Goal: Use online tool/utility: Use online tool/utility

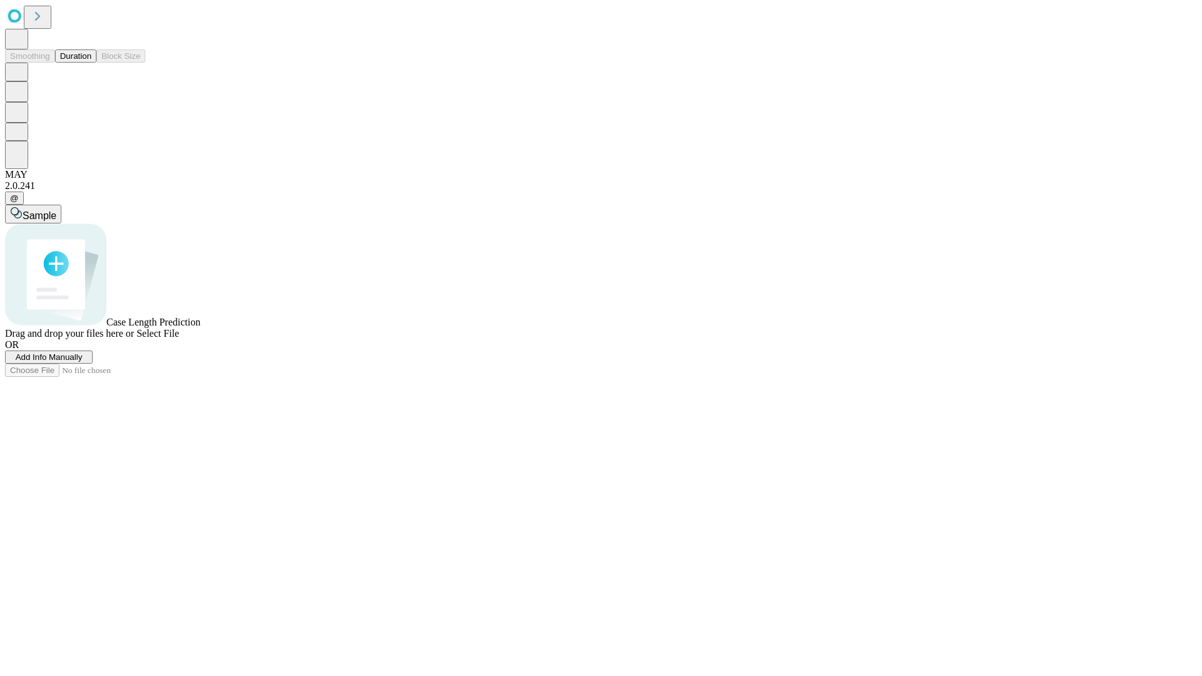
click at [91, 63] on button "Duration" at bounding box center [75, 55] width 41 height 13
click at [83, 362] on span "Add Info Manually" at bounding box center [49, 356] width 67 height 9
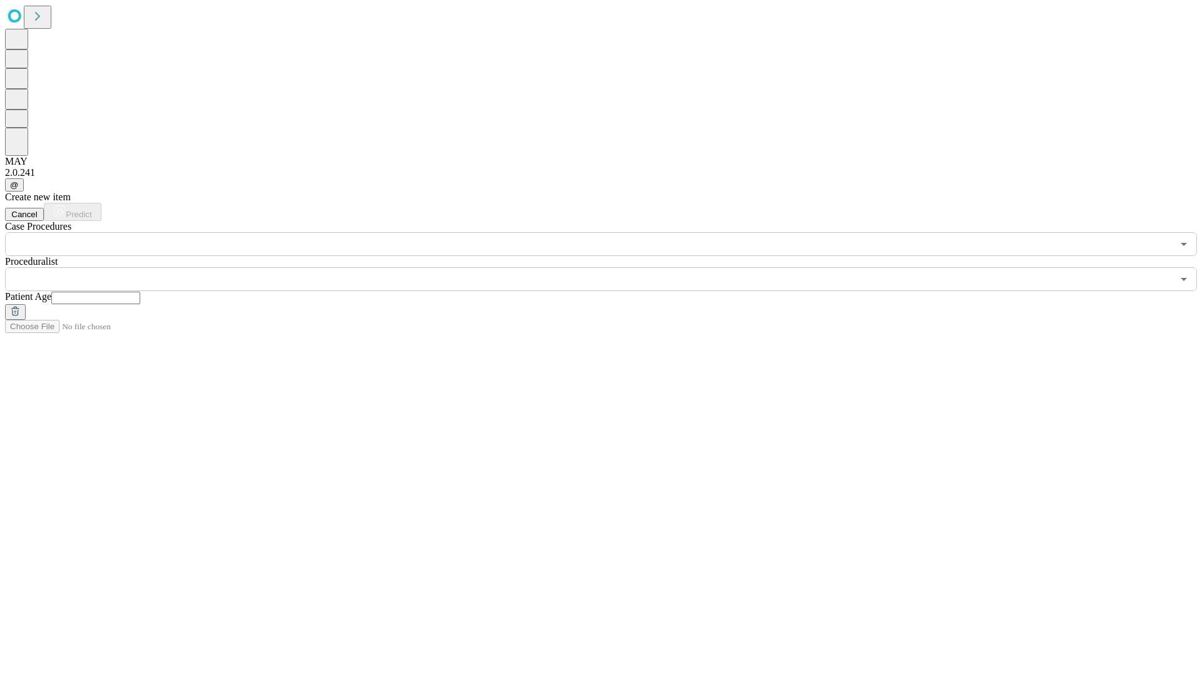
click at [140, 292] on input "text" at bounding box center [95, 298] width 89 height 13
type input "**"
click at [610, 267] on input "text" at bounding box center [588, 279] width 1167 height 24
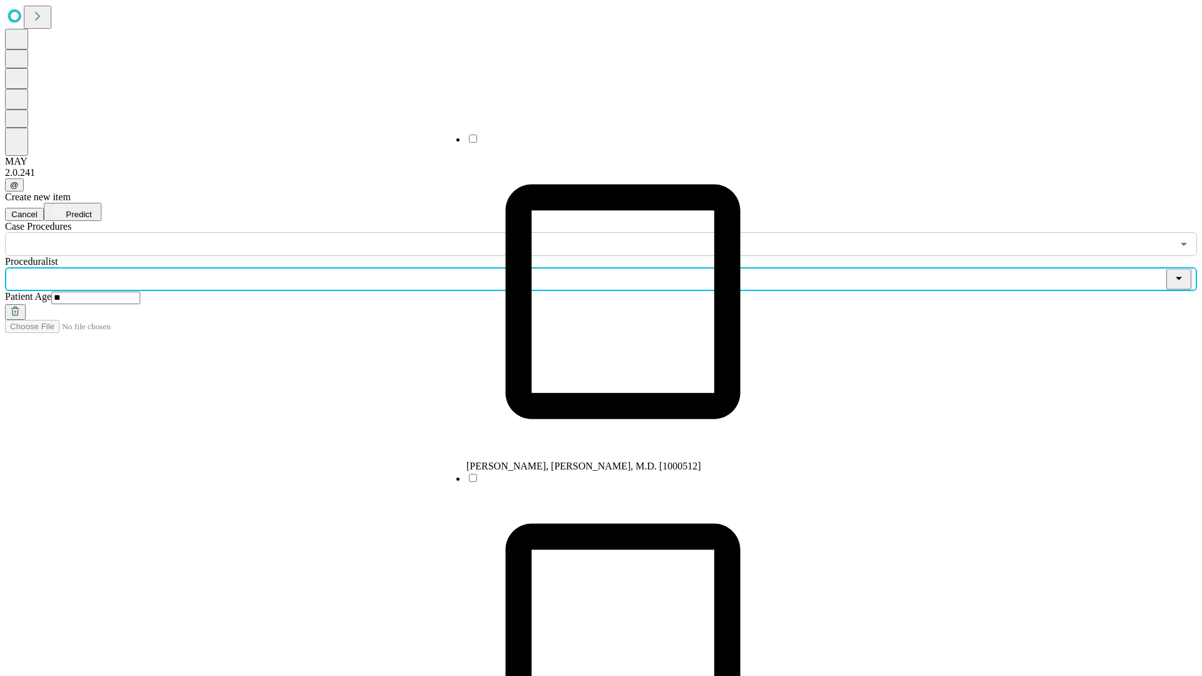
click at [610, 143] on li "[PERSON_NAME], [PERSON_NAME], M.D. [1000512]" at bounding box center [622, 302] width 313 height 339
click at [263, 232] on input "text" at bounding box center [588, 244] width 1167 height 24
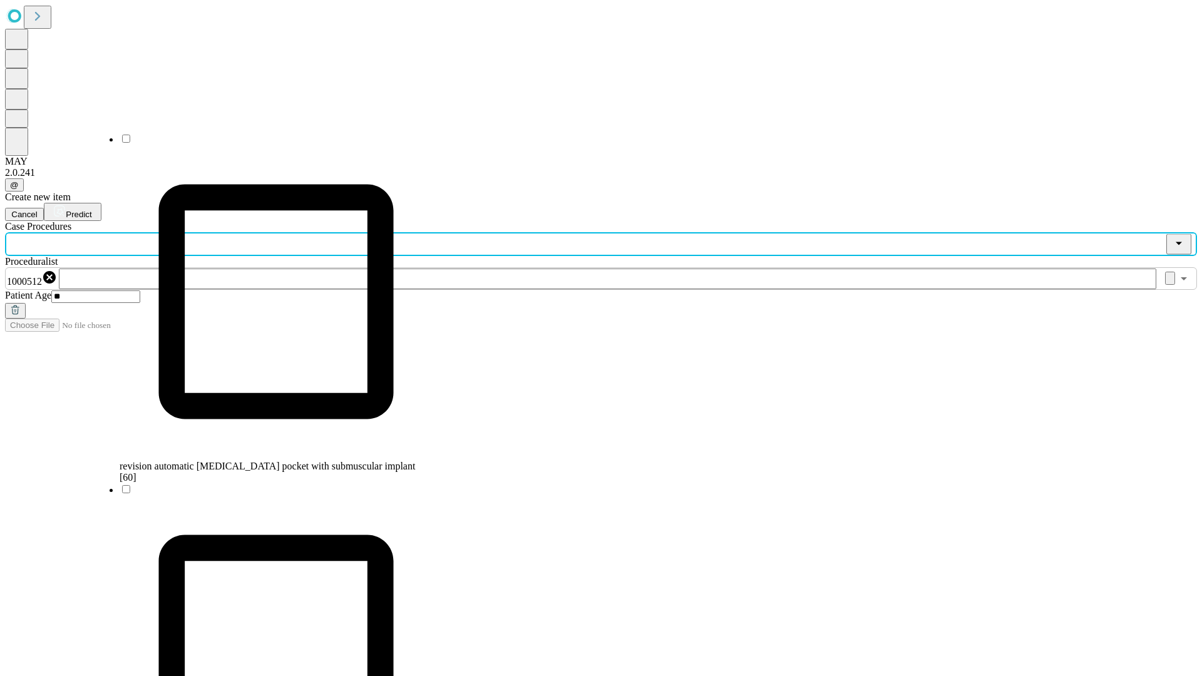
click at [264, 461] on span "revision automatic [MEDICAL_DATA] pocket with submuscular implant [60]" at bounding box center [267, 472] width 295 height 22
click at [91, 210] on span "Predict" at bounding box center [79, 214] width 26 height 9
